Goal: Task Accomplishment & Management: Manage account settings

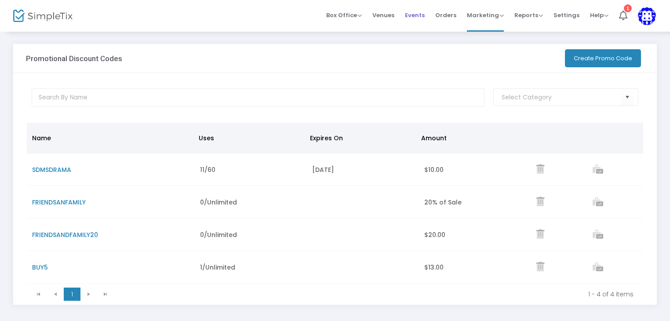
click at [416, 15] on span "Events" at bounding box center [415, 15] width 20 height 22
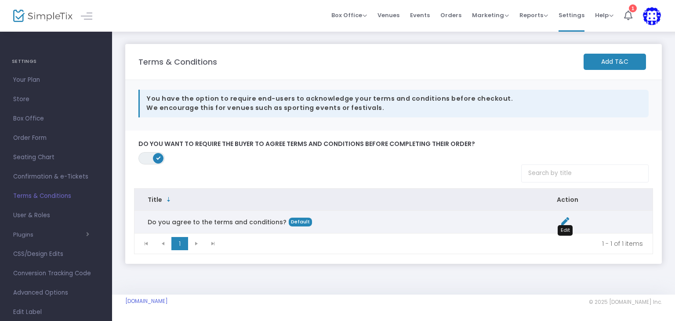
click at [565, 220] on icon "Data table" at bounding box center [565, 221] width 8 height 8
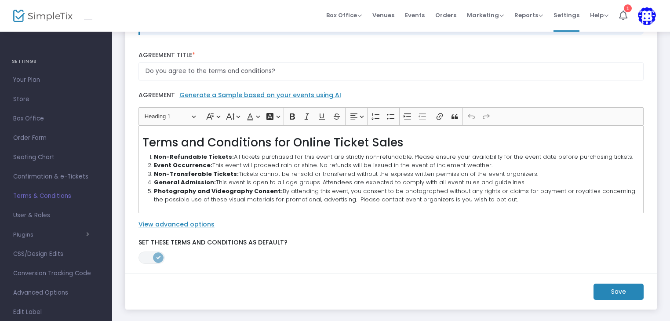
scroll to position [79, 0]
click at [618, 283] on m-button "Save" at bounding box center [618, 291] width 50 height 16
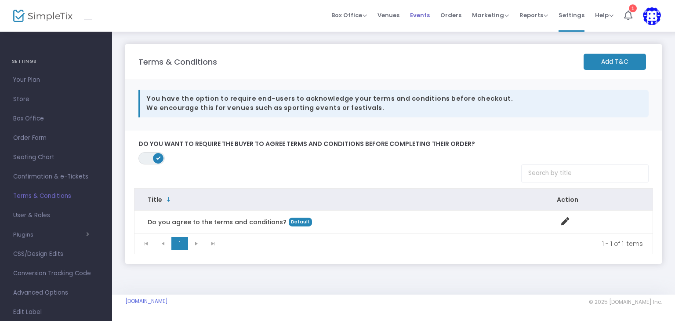
click at [424, 14] on span "Events" at bounding box center [420, 15] width 20 height 22
